Goal: Go to known website: Access a specific website the user already knows

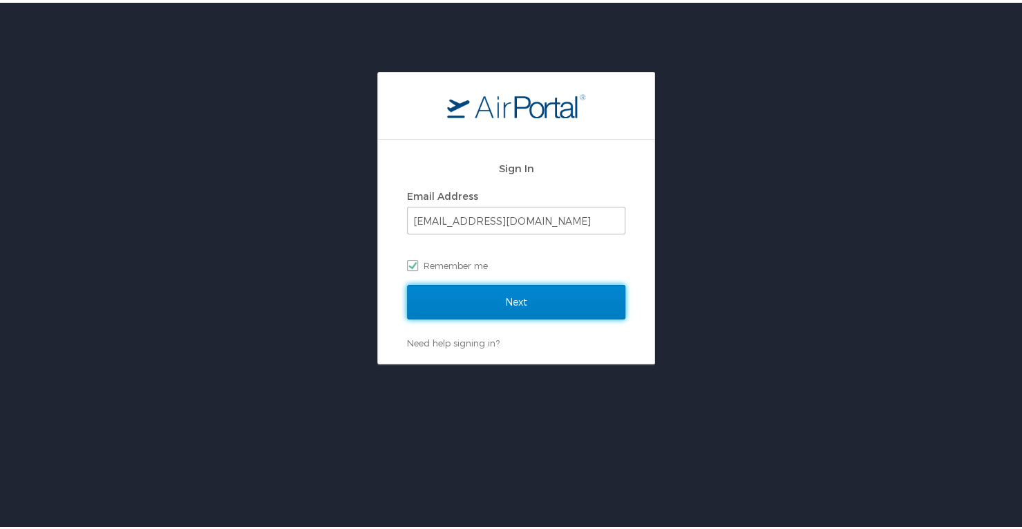
click at [511, 305] on input "Next" at bounding box center [516, 299] width 218 height 35
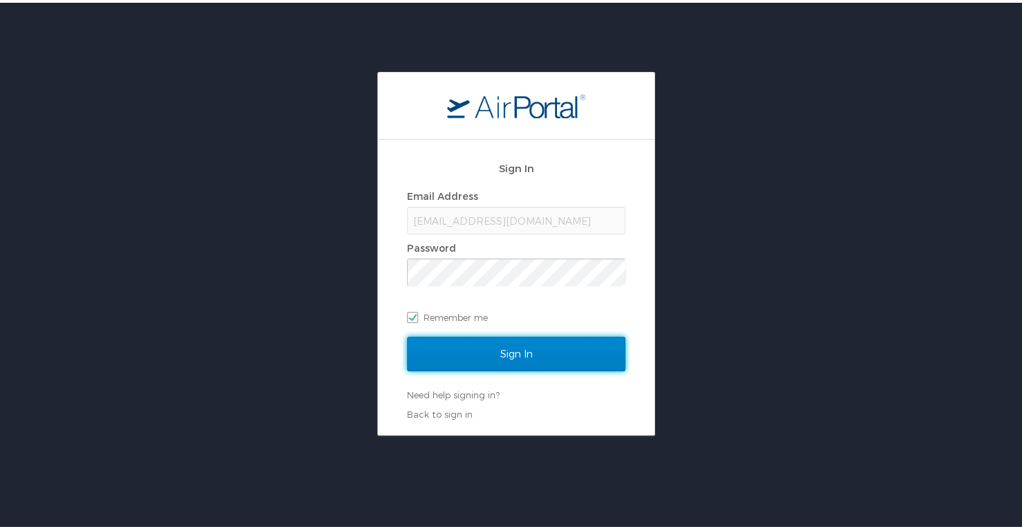
click at [506, 350] on input "Sign In" at bounding box center [516, 351] width 218 height 35
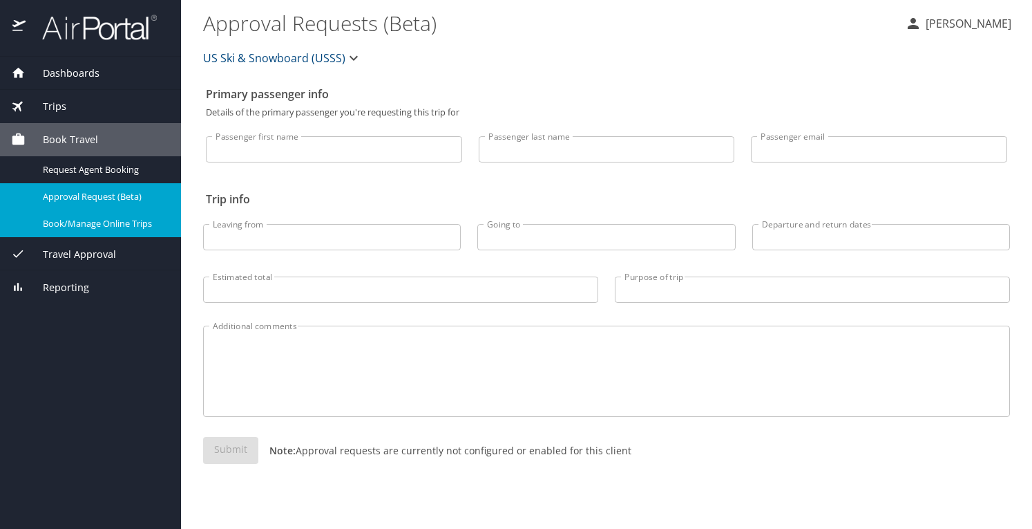
click at [100, 223] on span "Book/Manage Online Trips" at bounding box center [104, 223] width 122 height 13
